Goal: Information Seeking & Learning: Check status

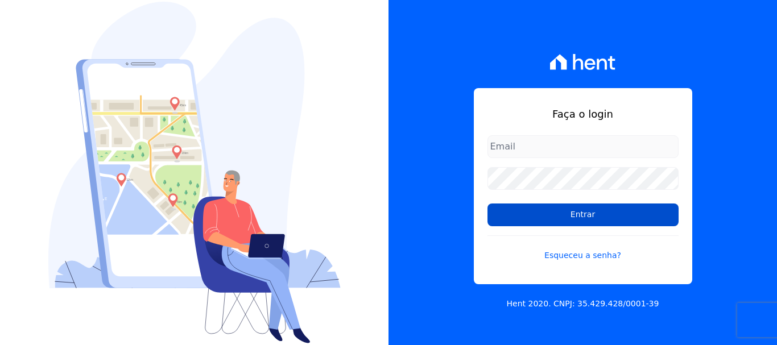
type input "wevert.alvarenga@maislar.com"
click at [580, 217] on input "Entrar" at bounding box center [583, 215] width 191 height 23
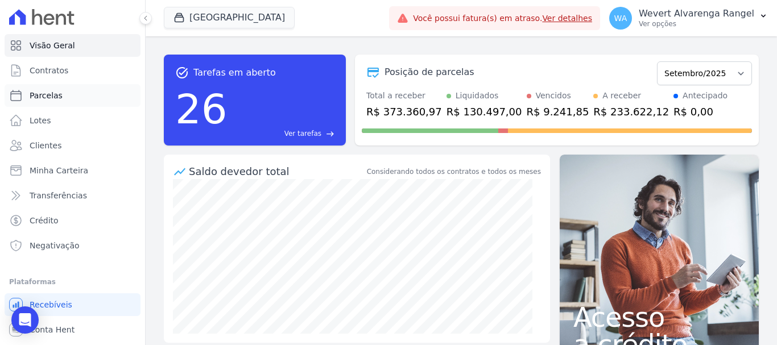
click at [52, 95] on span "Parcelas" at bounding box center [46, 95] width 33 height 11
select select
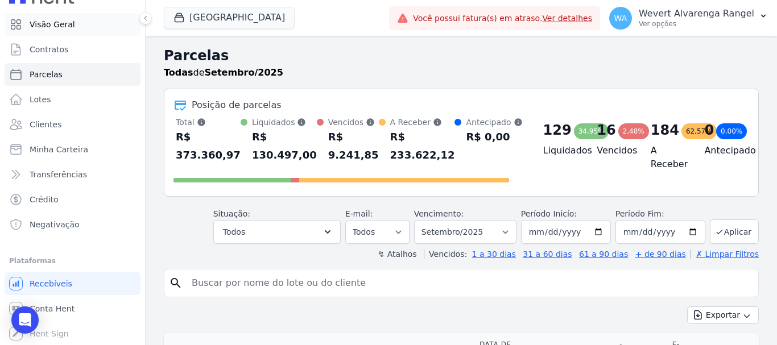
click at [58, 25] on span "Visão Geral" at bounding box center [53, 24] width 46 height 11
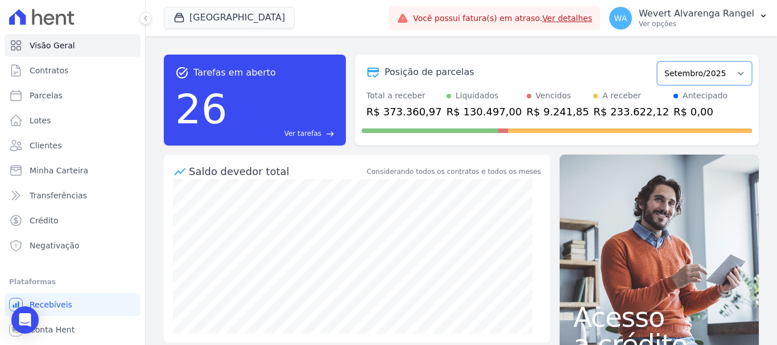
click at [733, 72] on select "Fevereiro/2025 Março/2025 Abril/2025 Maio/2025 Junho/2025 Julho/2025 Agosto/202…" at bounding box center [704, 73] width 95 height 24
select select "08/2025"
click at [657, 61] on select "Fevereiro/2025 Março/2025 Abril/2025 Maio/2025 Junho/2025 Julho/2025 Agosto/202…" at bounding box center [704, 73] width 95 height 24
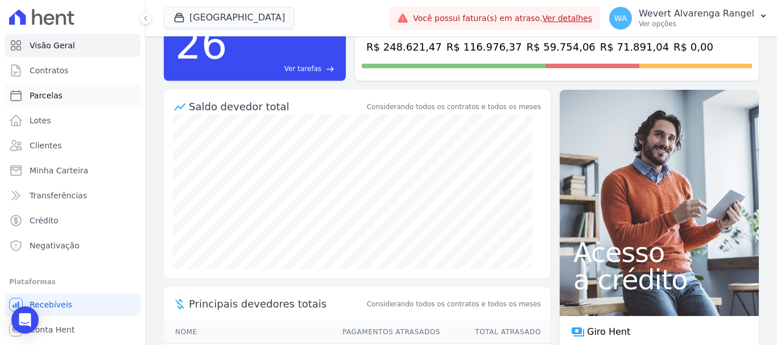
click at [47, 91] on span "Parcelas" at bounding box center [46, 95] width 33 height 11
select select
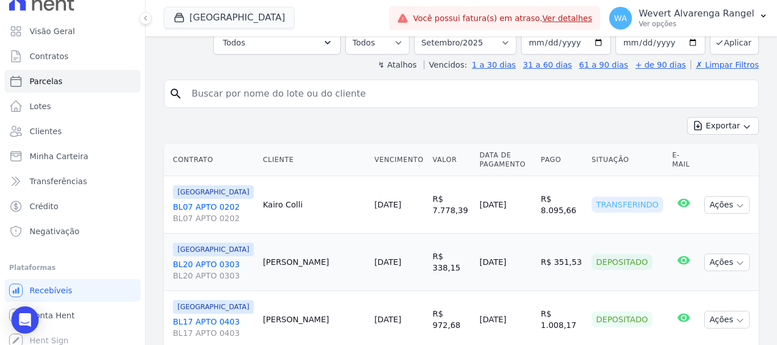
scroll to position [21, 0]
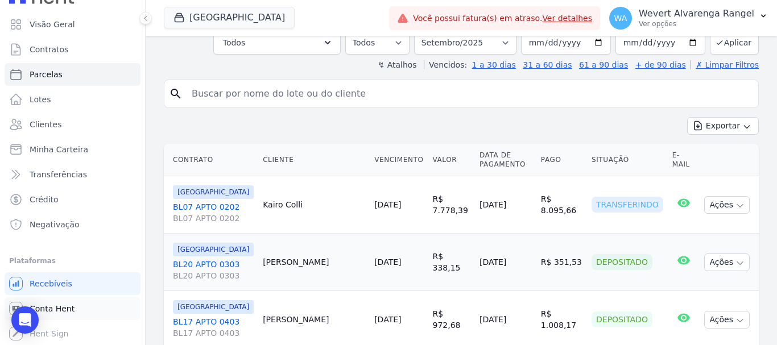
click at [69, 308] on span "Conta Hent" at bounding box center [52, 308] width 45 height 11
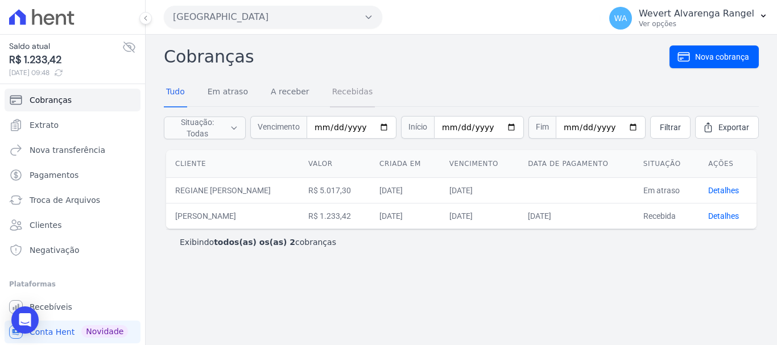
click at [339, 93] on link "Recebidas" at bounding box center [353, 93] width 46 height 30
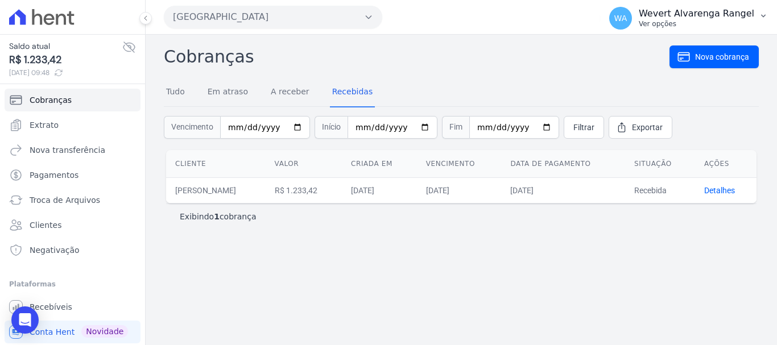
click at [766, 12] on icon "button" at bounding box center [763, 15] width 9 height 9
click at [47, 125] on span "Extrato" at bounding box center [44, 124] width 29 height 11
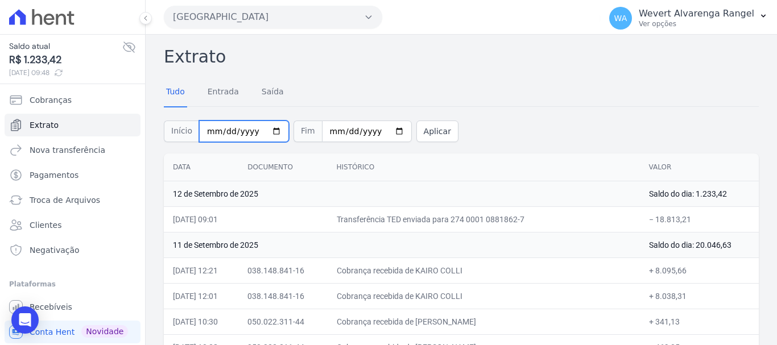
click at [209, 129] on input "[DATE]" at bounding box center [244, 132] width 90 height 22
click at [212, 130] on input "[DATE]" at bounding box center [244, 132] width 90 height 22
type input "2025-09-25"
type input "[DATE]"
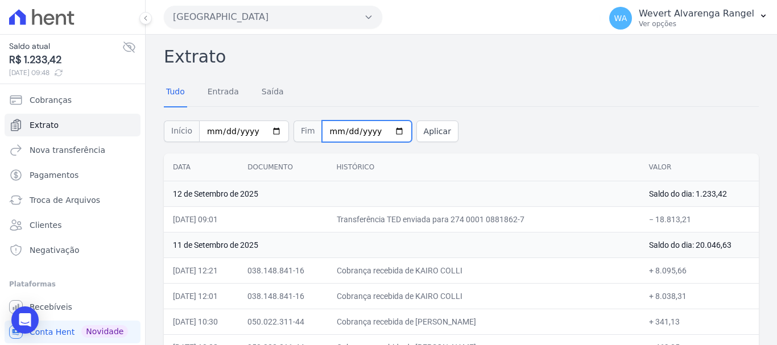
type input "2025-09-03"
type input "[DATE]"
click at [423, 129] on button "Aplicar" at bounding box center [437, 132] width 42 height 22
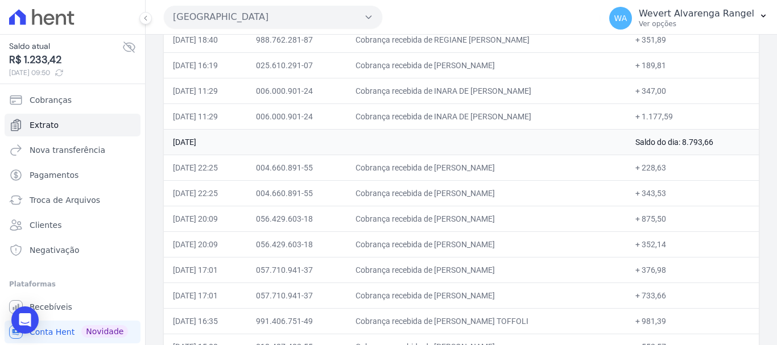
scroll to position [205, 0]
click at [35, 226] on span "Clientes" at bounding box center [46, 225] width 32 height 11
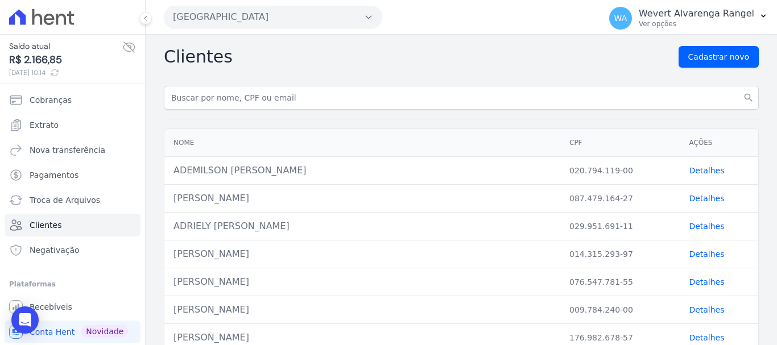
click at [232, 14] on button "[GEOGRAPHIC_DATA]" at bounding box center [273, 17] width 218 height 23
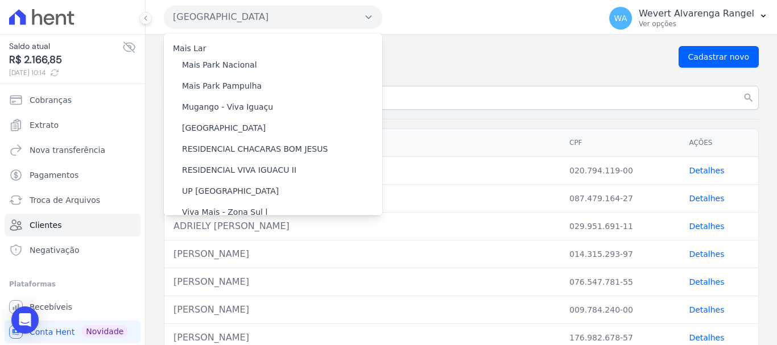
click at [232, 14] on button "[GEOGRAPHIC_DATA]" at bounding box center [273, 17] width 218 height 23
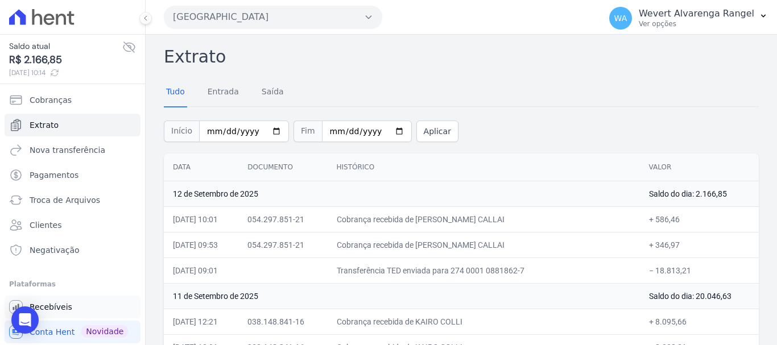
click at [57, 307] on span "Recebíveis" at bounding box center [51, 307] width 43 height 11
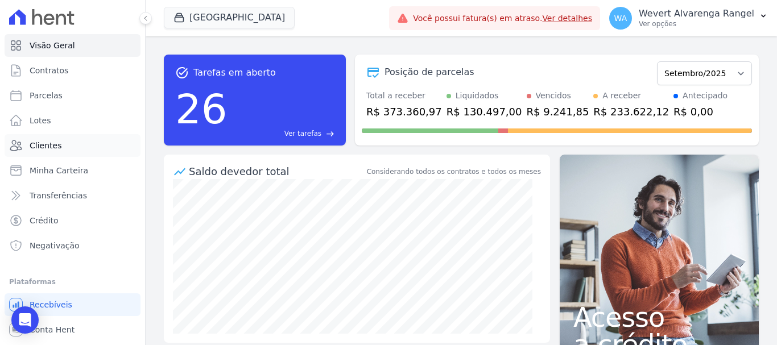
click at [45, 142] on span "Clientes" at bounding box center [46, 145] width 32 height 11
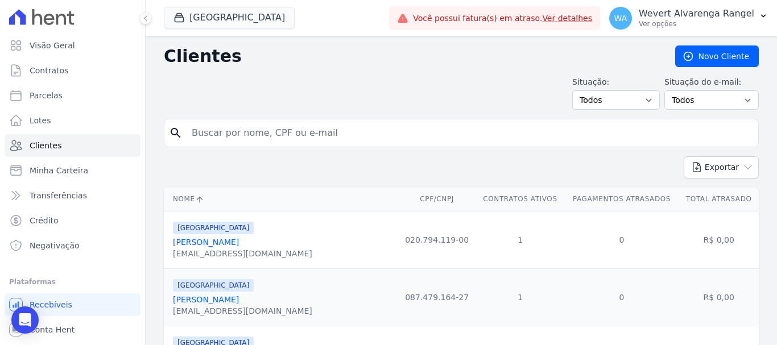
click at [239, 134] on input "search" at bounding box center [469, 133] width 569 height 23
paste input "[PERSON_NAME]"
type input "[PERSON_NAME]"
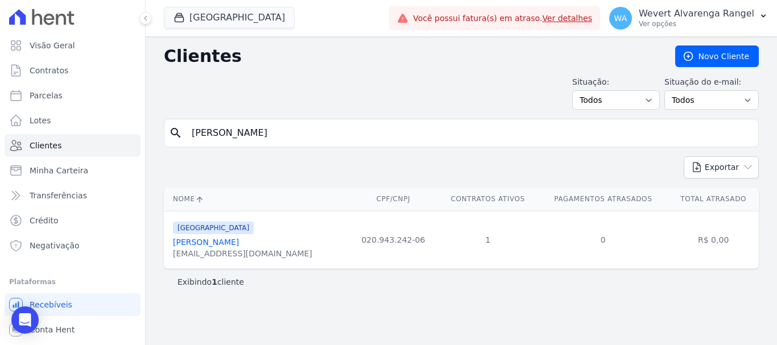
click at [204, 242] on link "[PERSON_NAME]" at bounding box center [206, 242] width 66 height 9
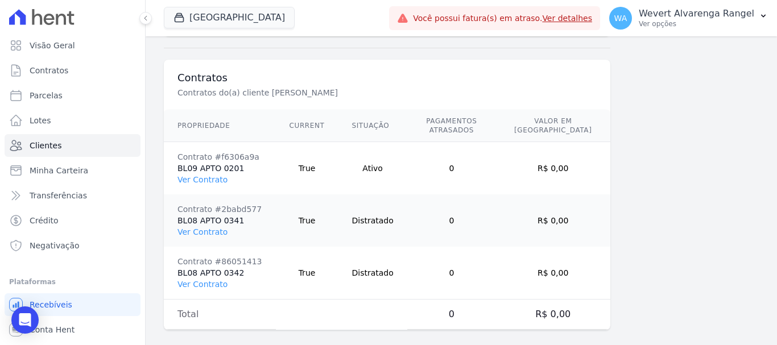
scroll to position [824, 0]
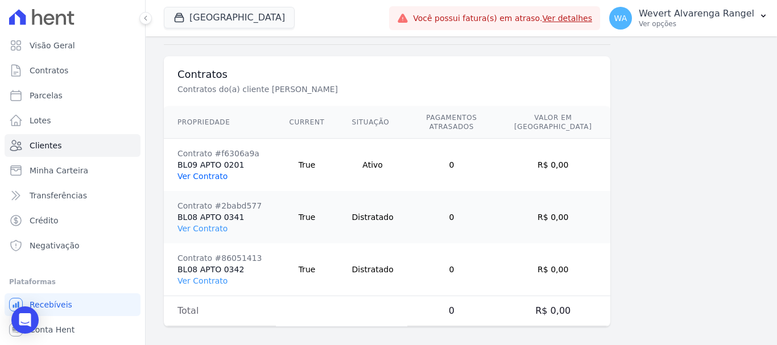
click at [197, 172] on link "Ver Contrato" at bounding box center [203, 176] width 50 height 9
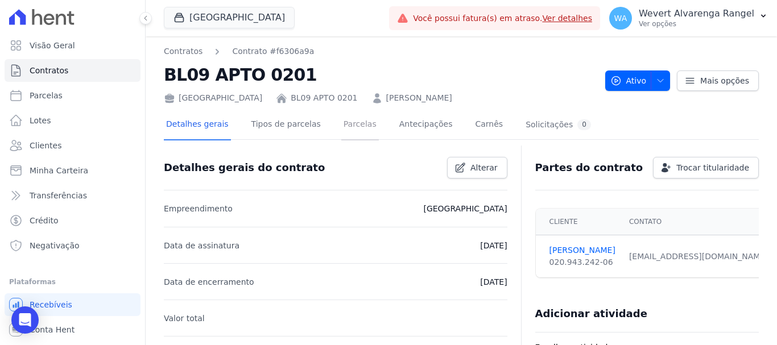
click at [346, 122] on link "Parcelas" at bounding box center [360, 125] width 38 height 30
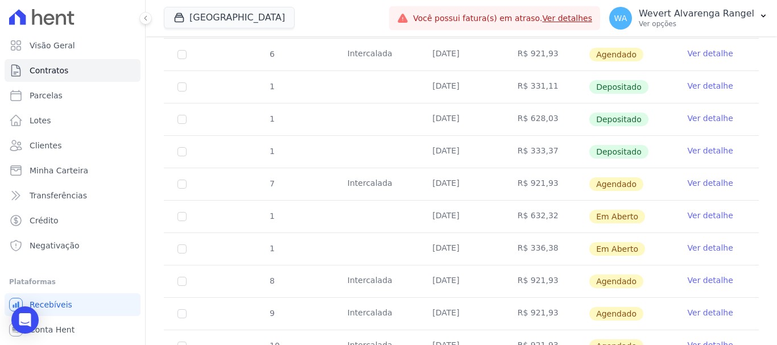
scroll to position [657, 0]
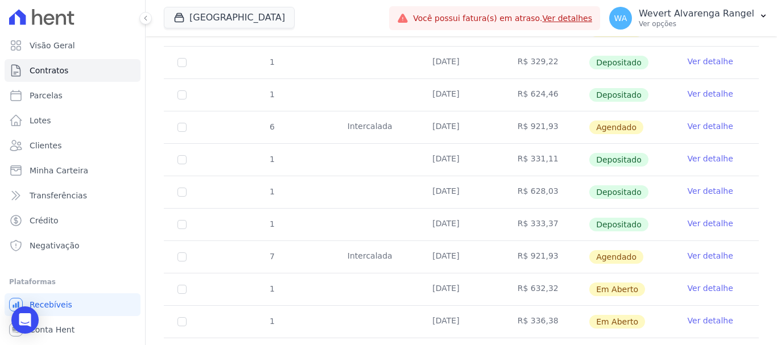
click at [711, 185] on link "Ver detalhe" at bounding box center [711, 190] width 46 height 11
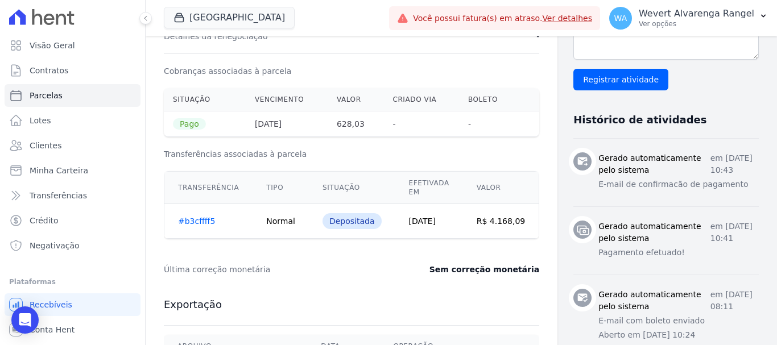
scroll to position [360, 0]
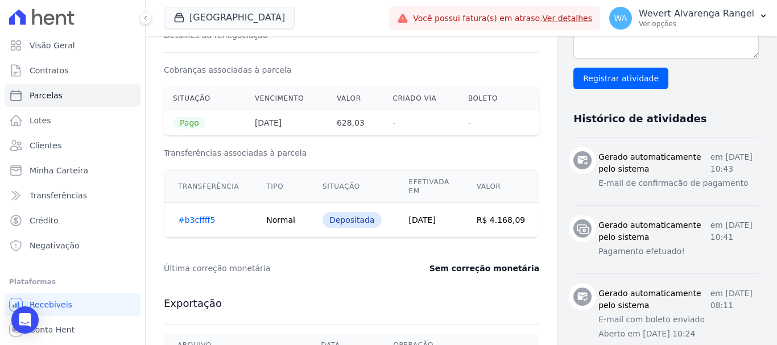
click at [350, 307] on h3 "Exportação" at bounding box center [352, 304] width 376 height 14
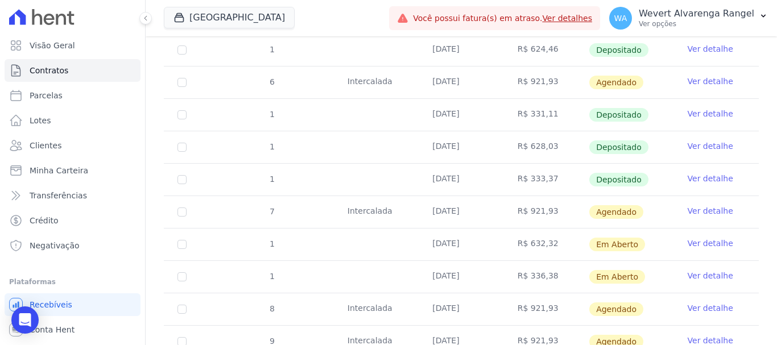
scroll to position [721, 0]
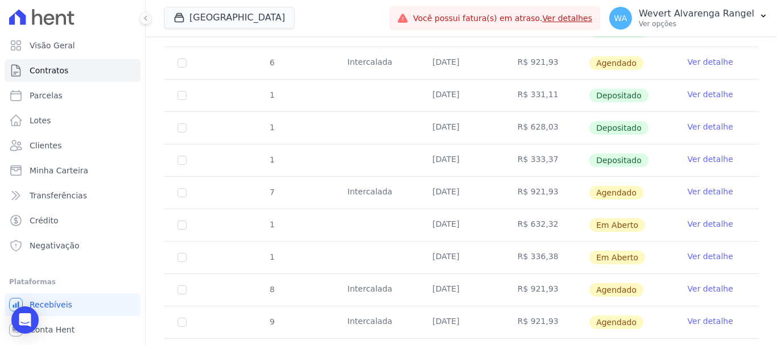
click at [708, 154] on link "Ver detalhe" at bounding box center [711, 159] width 46 height 11
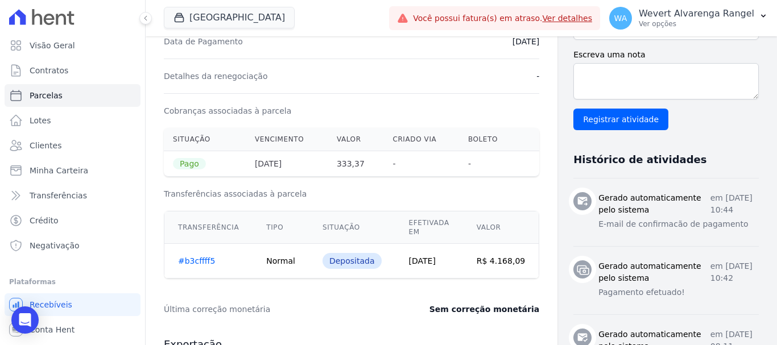
scroll to position [398, 0]
